Goal: Task Accomplishment & Management: Use online tool/utility

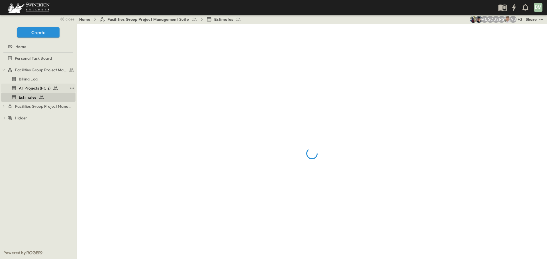
click at [36, 88] on span "All Projects (PCIs)" at bounding box center [35, 88] width 32 height 6
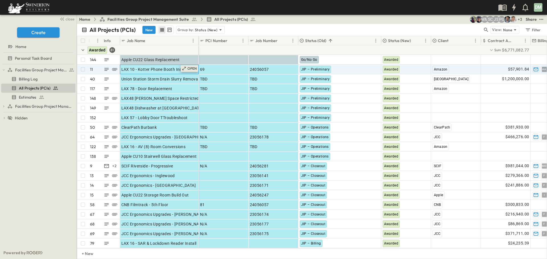
click at [190, 69] on p "OPEN" at bounding box center [192, 68] width 10 height 5
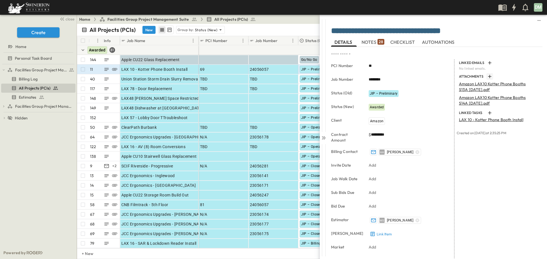
click at [487, 77] on icon "button" at bounding box center [490, 77] width 6 height 6
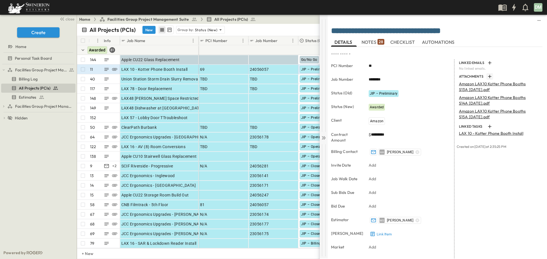
click at [325, 138] on icon at bounding box center [324, 138] width 6 height 6
